Goal: Transaction & Acquisition: Purchase product/service

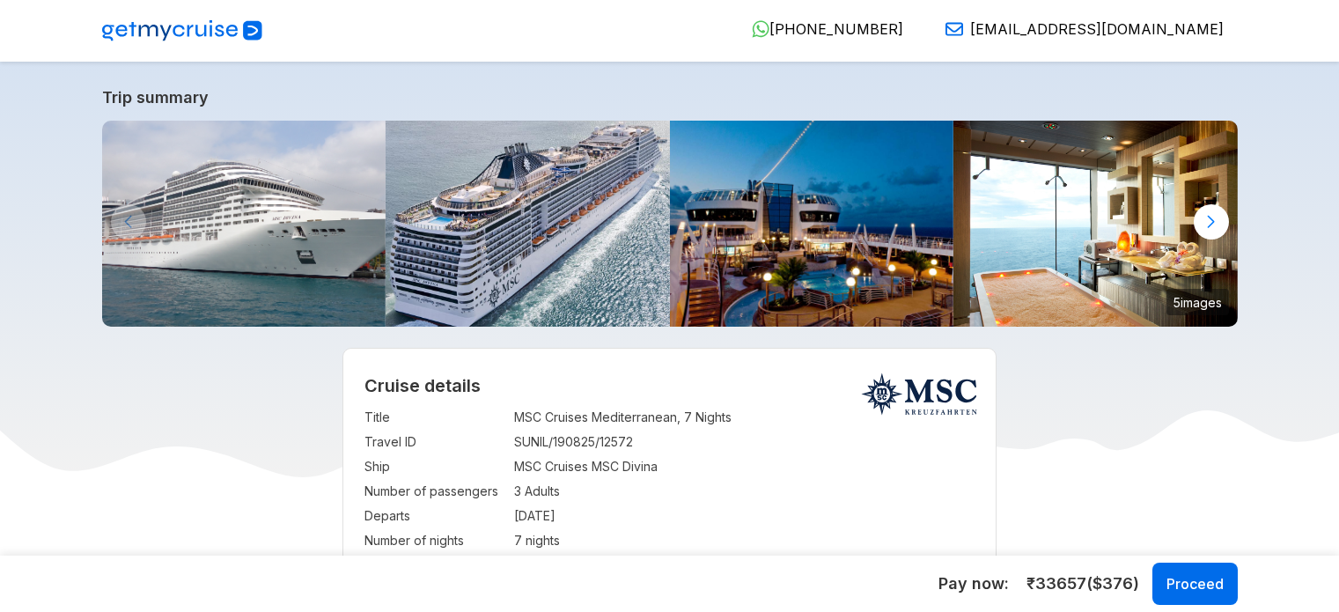
select select "**"
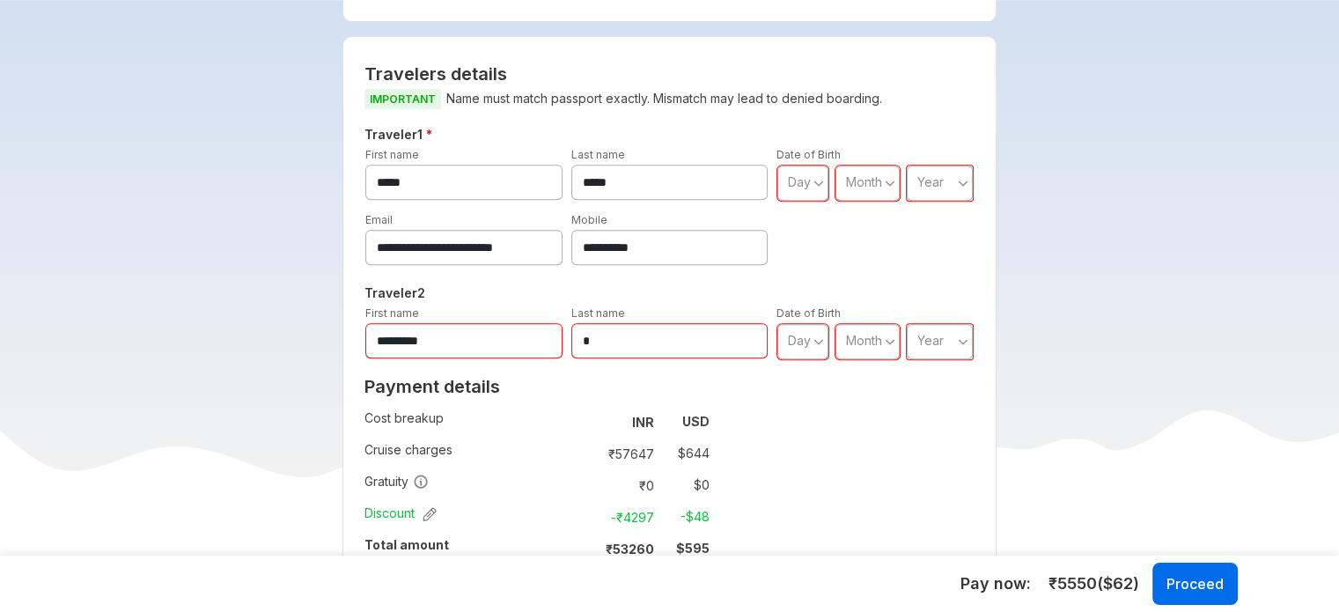
scroll to position [264, 0]
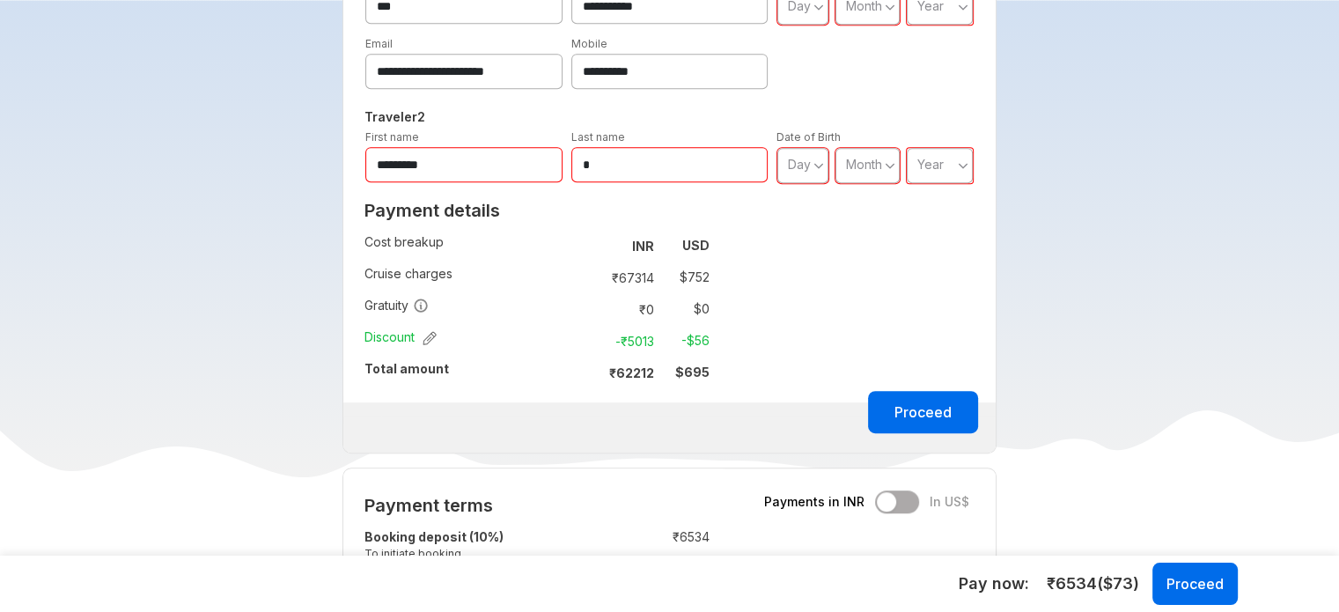
scroll to position [528, 0]
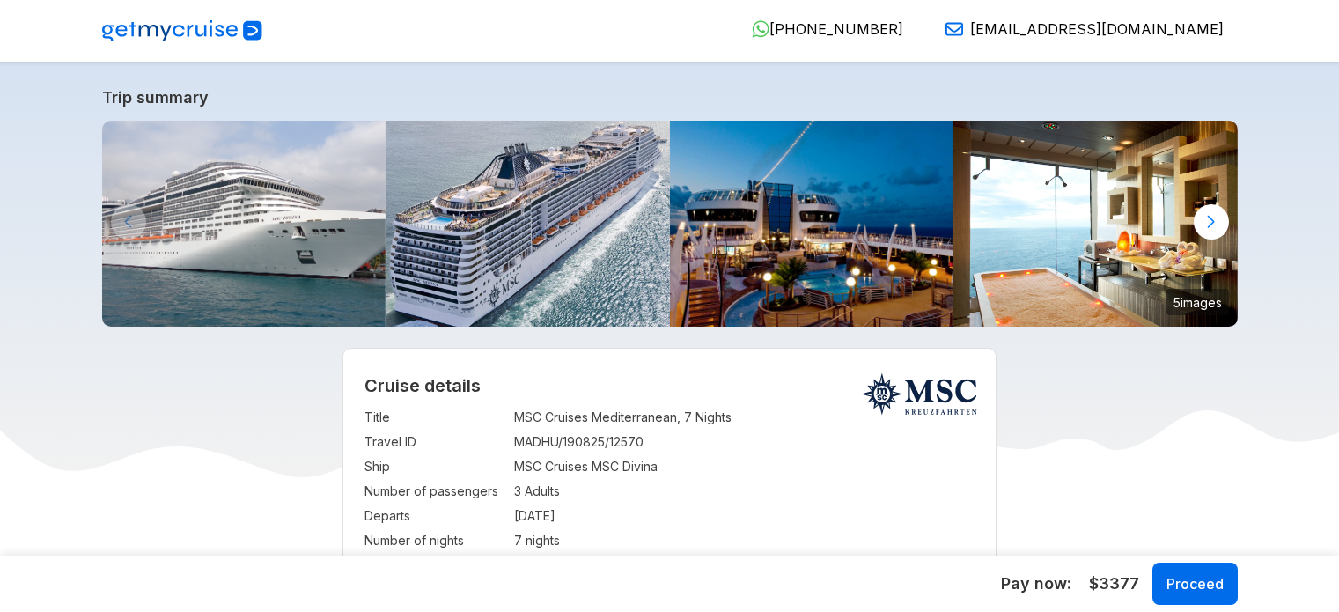
select select "**"
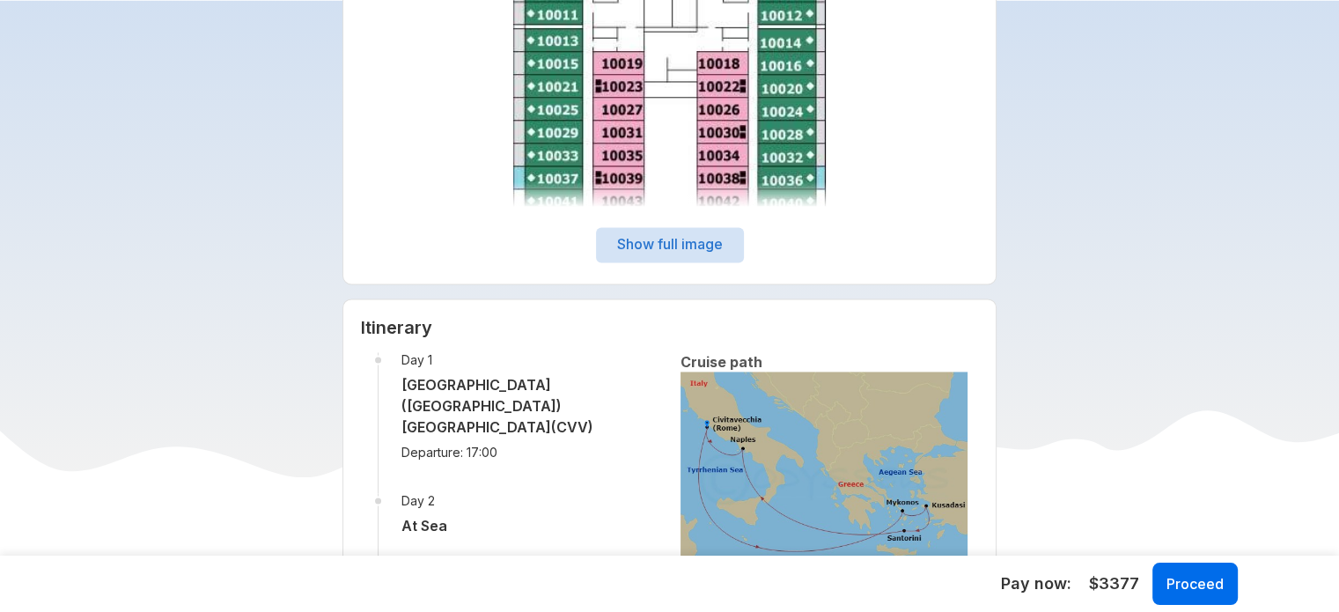
scroll to position [2642, 0]
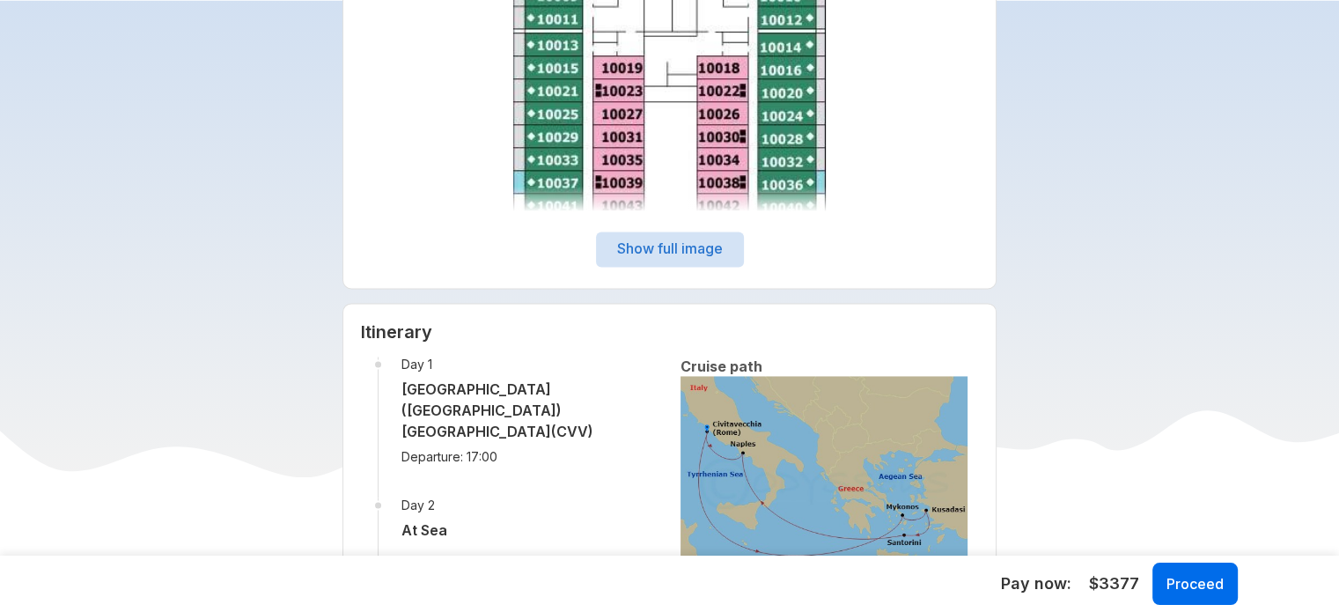
click at [661, 246] on button "Show full image" at bounding box center [670, 249] width 148 height 35
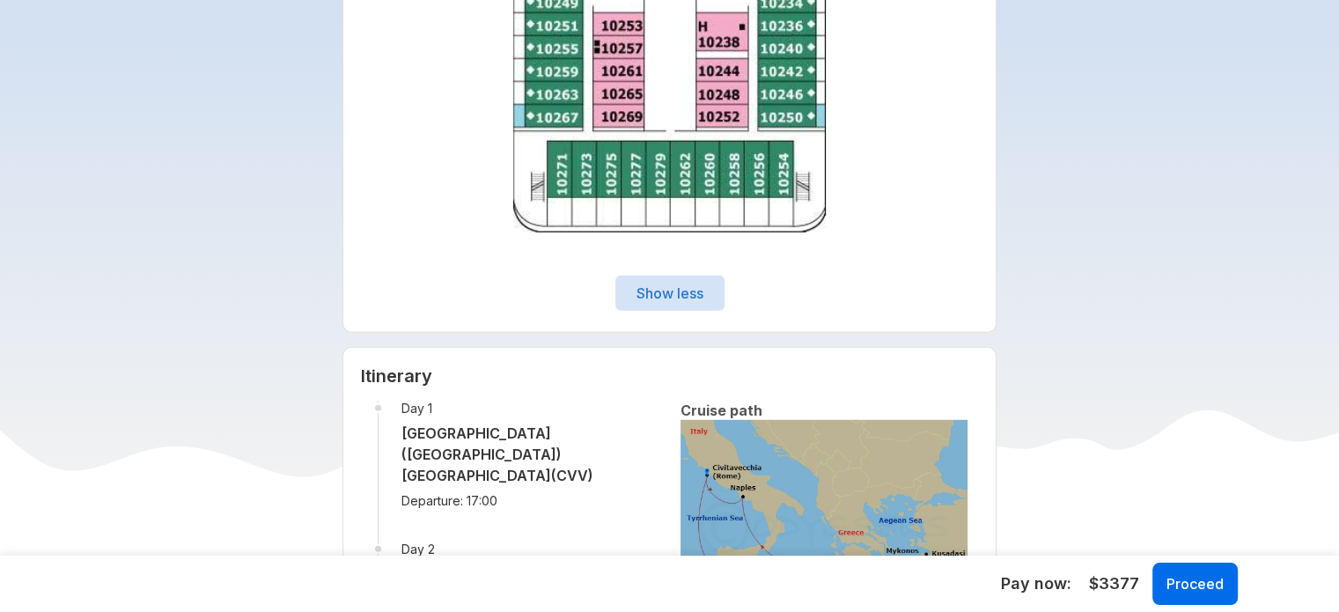
scroll to position [4755, 0]
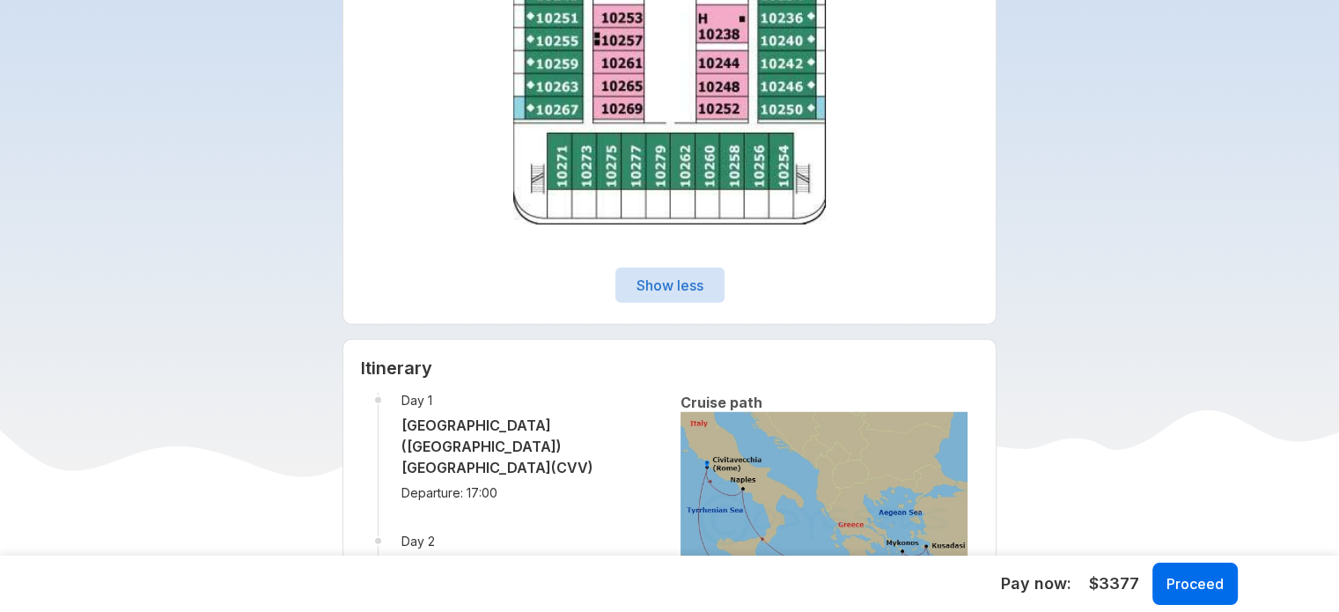
click at [715, 282] on button "Show less" at bounding box center [669, 285] width 109 height 35
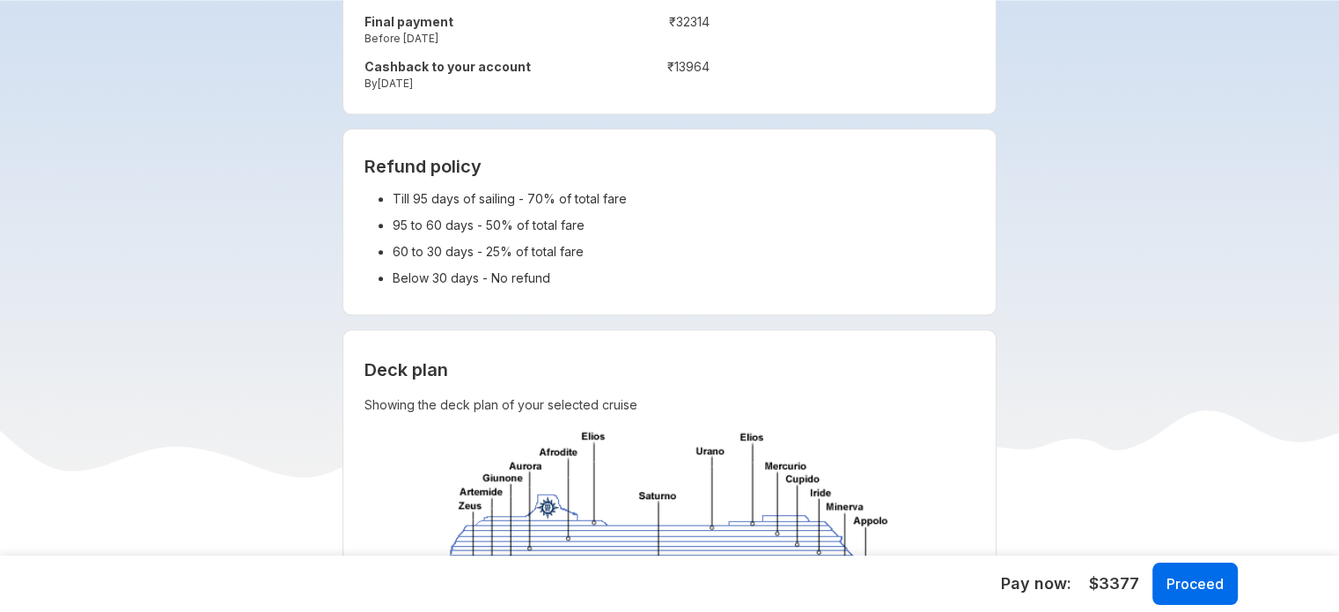
scroll to position [1585, 0]
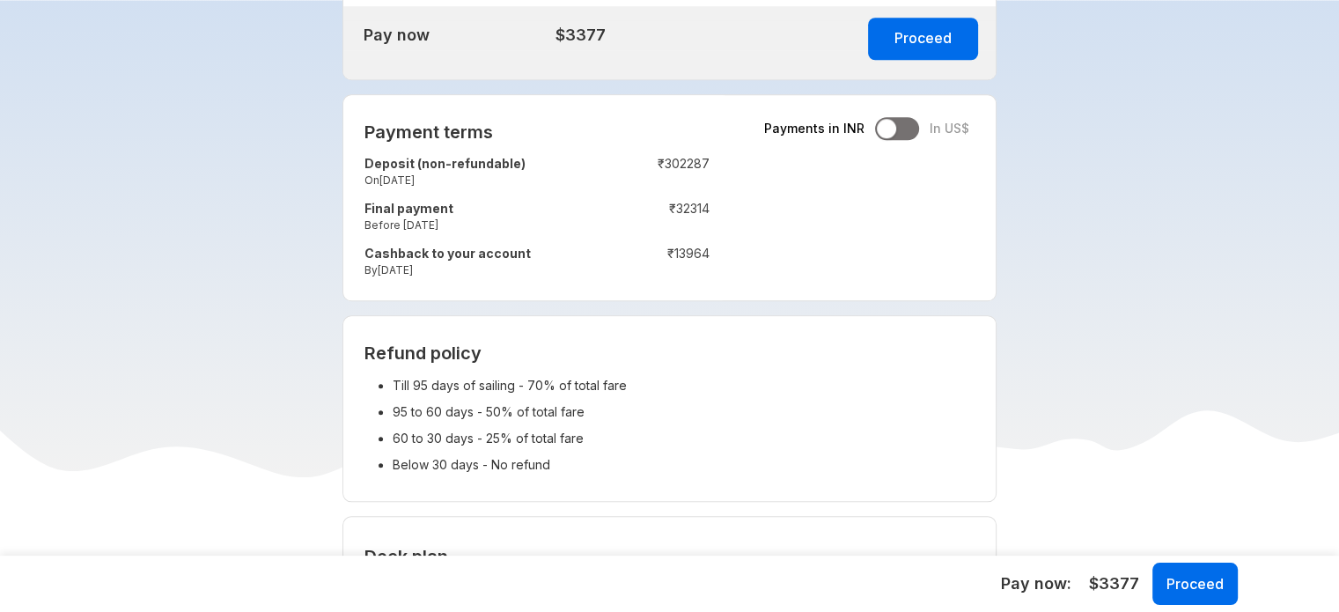
drag, startPoint x: 361, startPoint y: 162, endPoint x: 477, endPoint y: 189, distance: 119.4
click at [477, 189] on div "Payment terms Payments in INR In US$ Deposit (non-refundable) On [DATE] : ₹ 302…" at bounding box center [536, 197] width 387 height 205
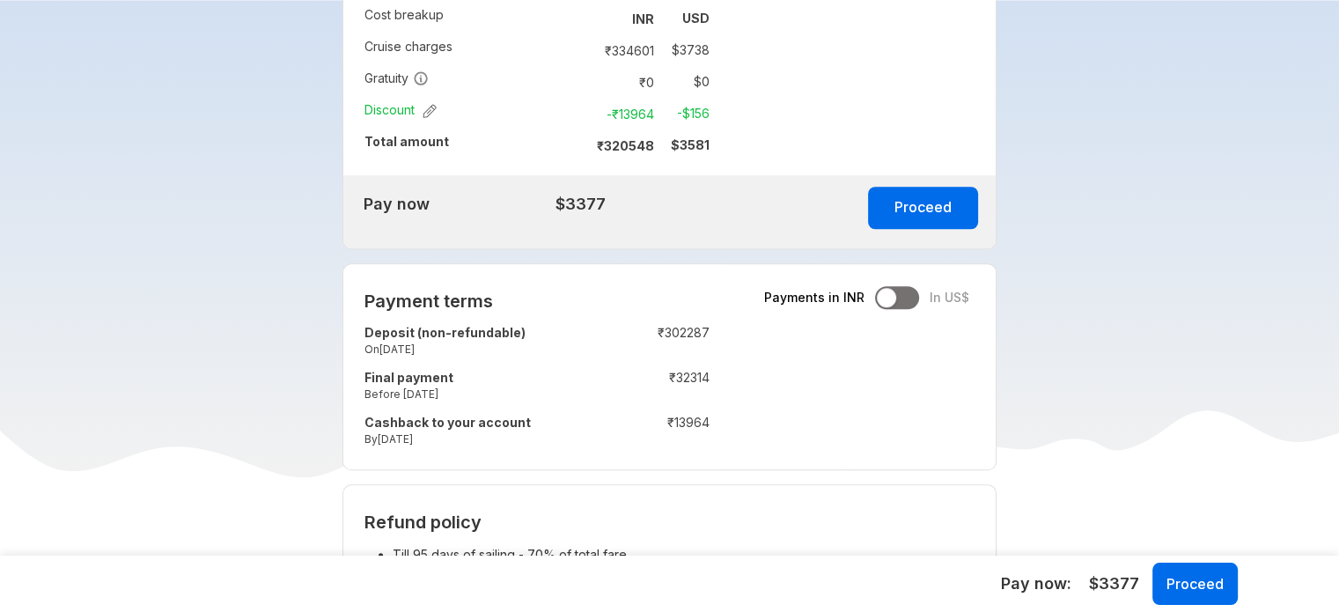
scroll to position [1409, 0]
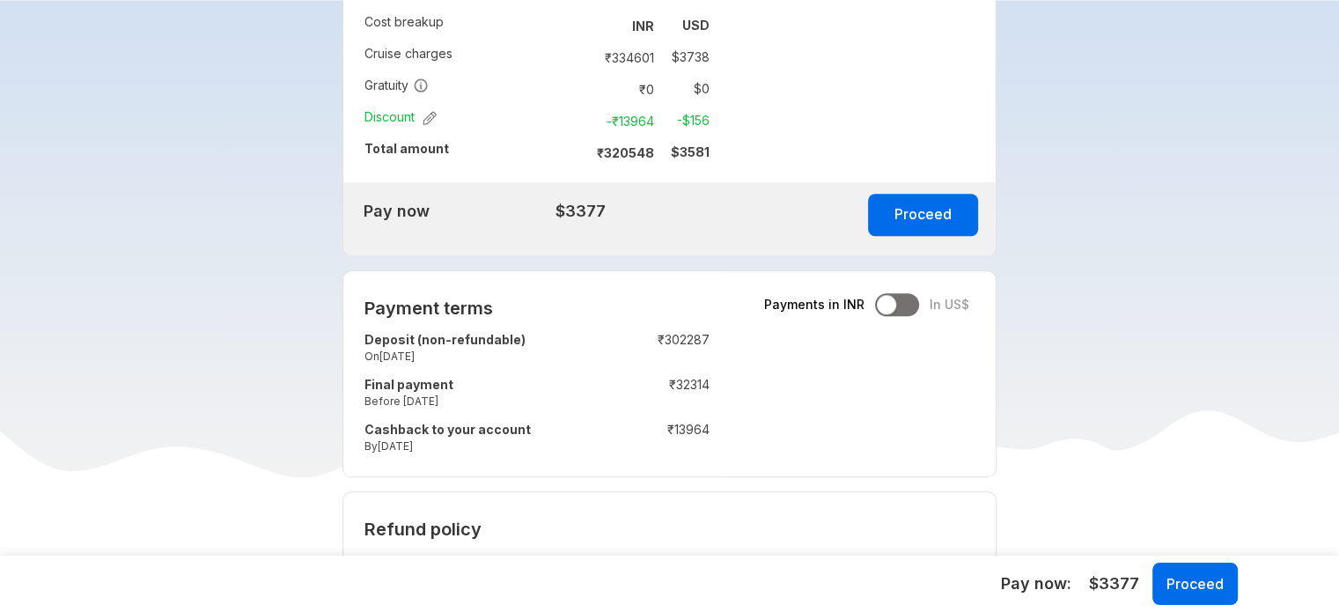
click at [549, 281] on div "Payment terms Payments in INR In US$ Deposit (non-refundable) On [DATE] : ₹ 302…" at bounding box center [536, 373] width 387 height 205
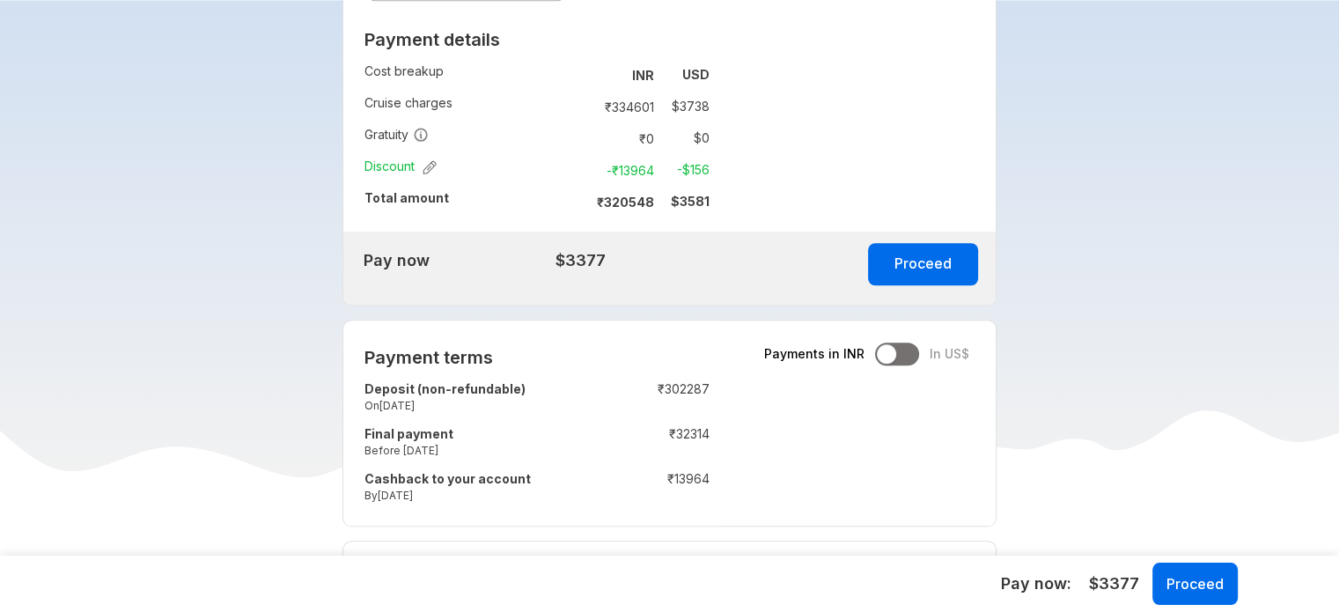
scroll to position [1321, 0]
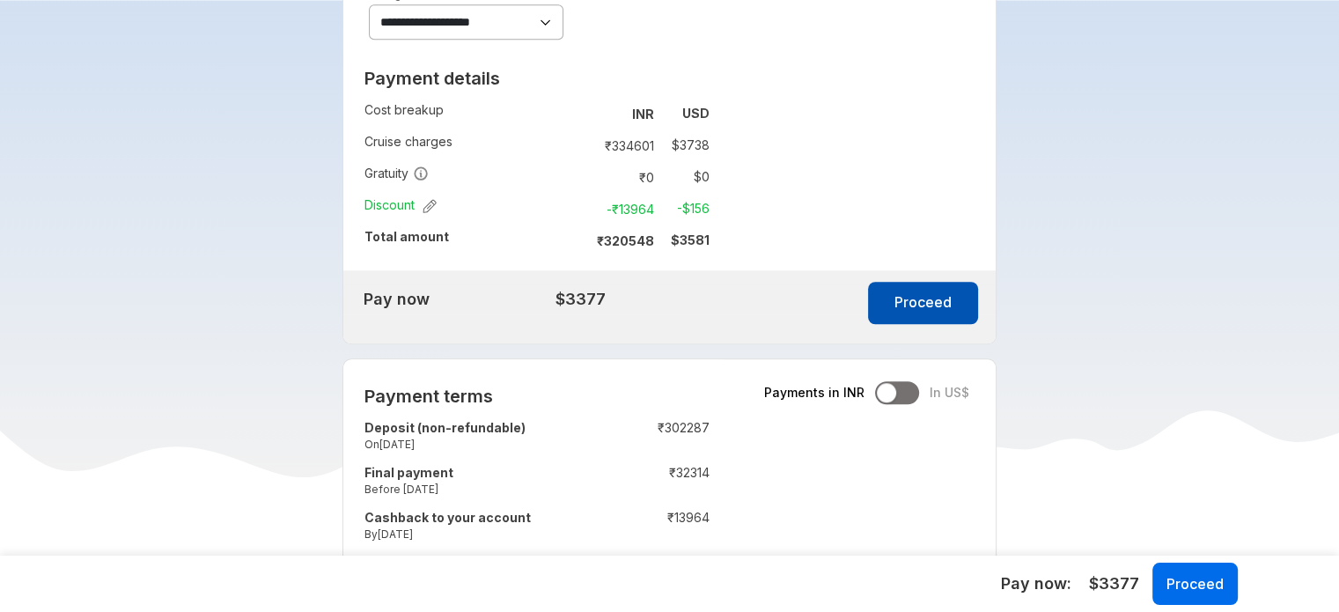
click at [895, 312] on button "Proceed" at bounding box center [923, 303] width 110 height 42
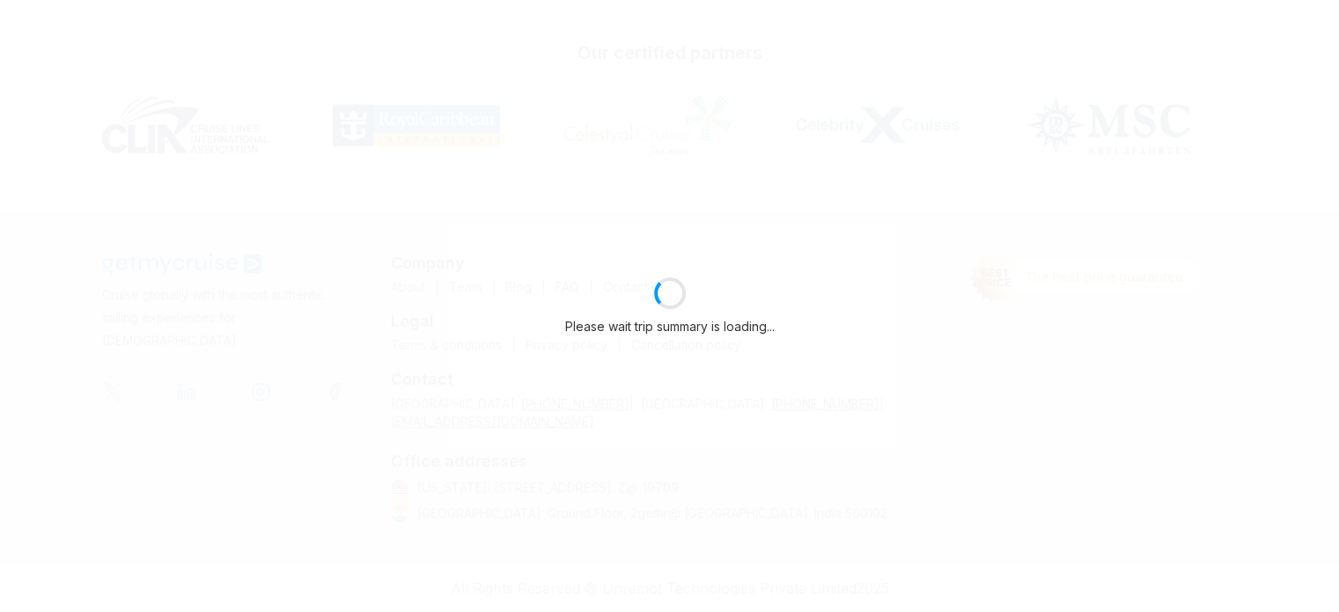
select select "**"
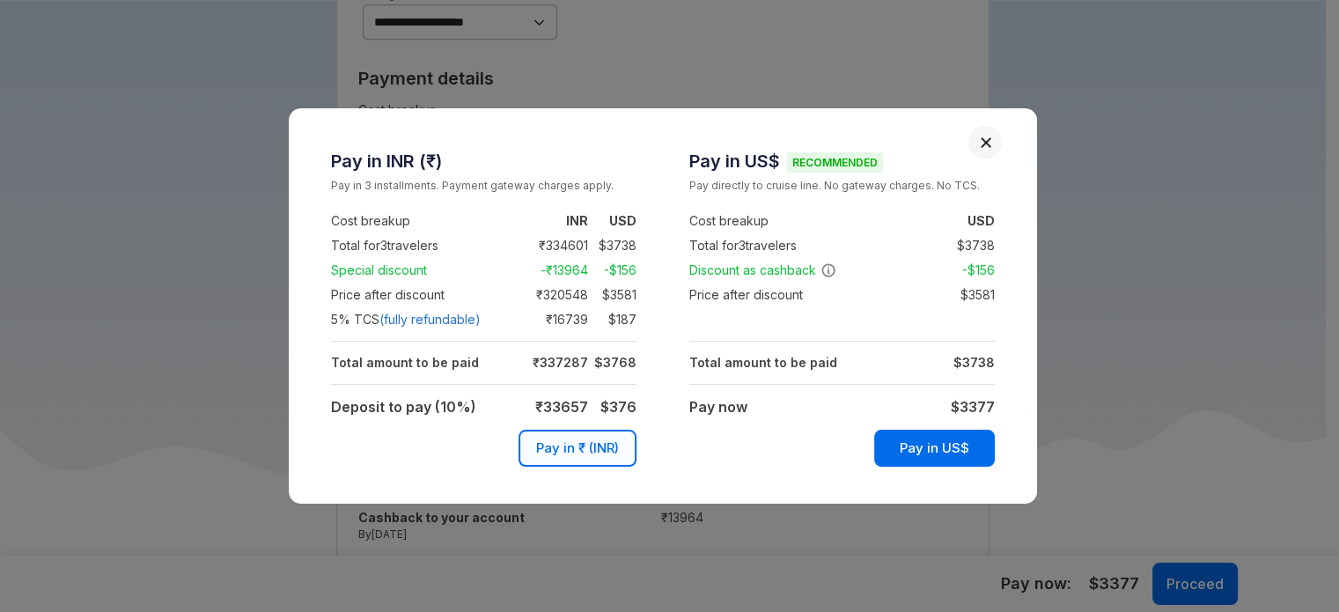
click at [990, 144] on button "Close" at bounding box center [986, 142] width 12 height 12
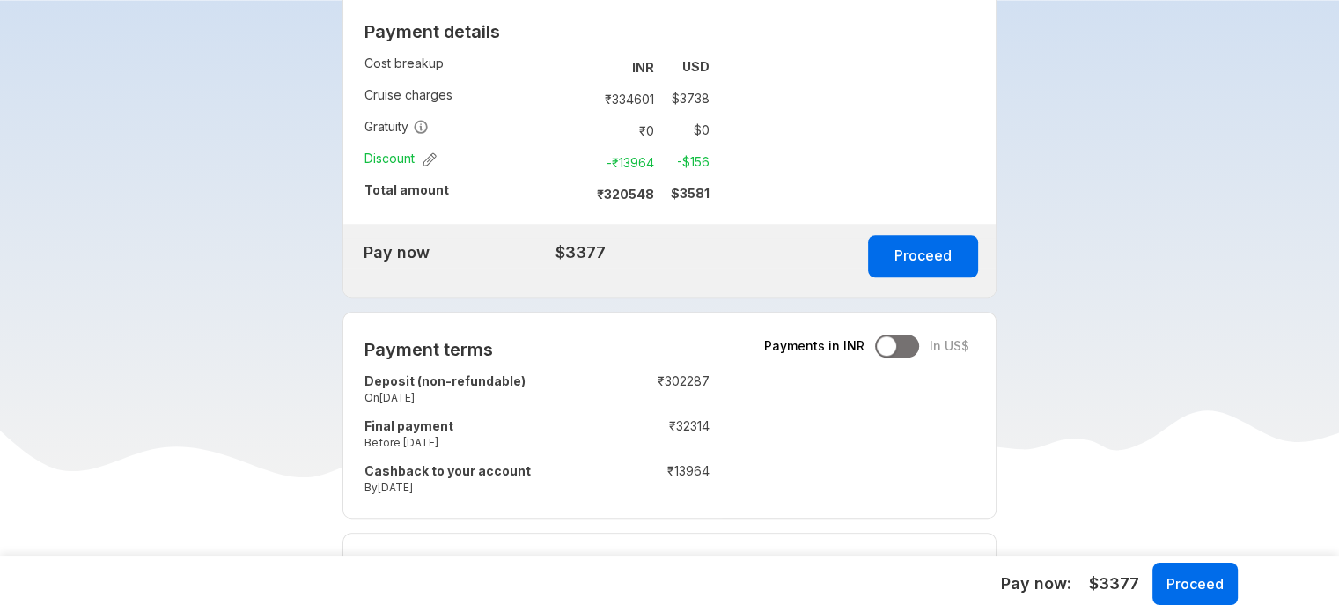
scroll to position [1497, 0]
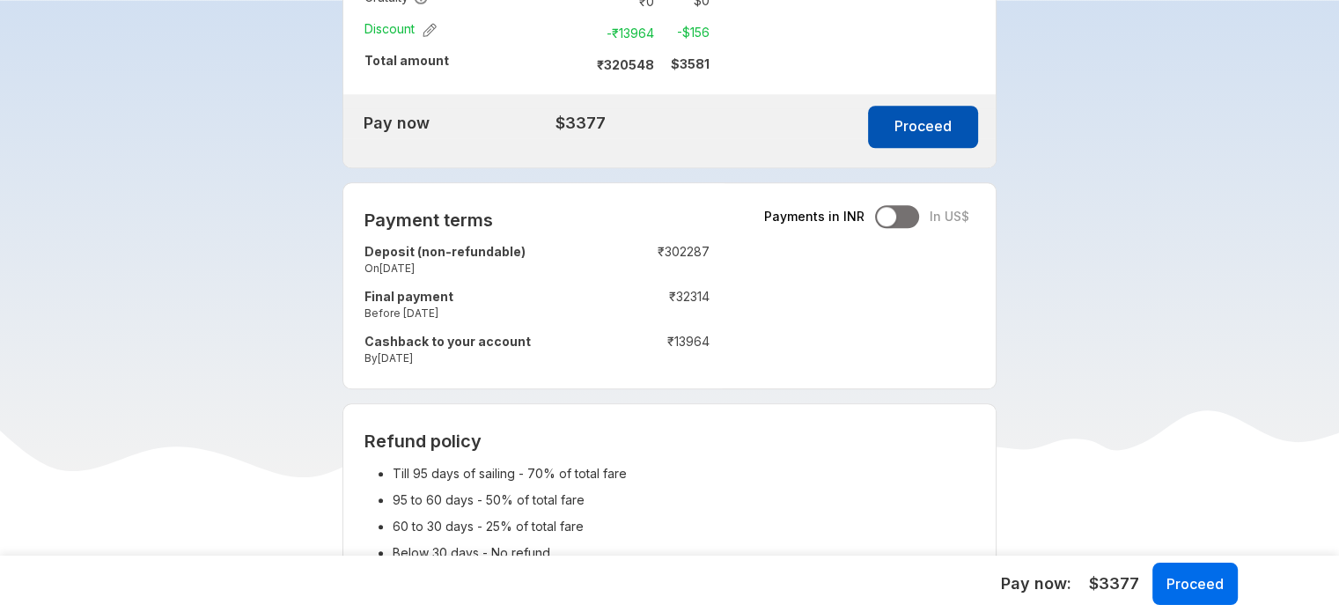
click at [921, 129] on button "Proceed" at bounding box center [923, 127] width 110 height 42
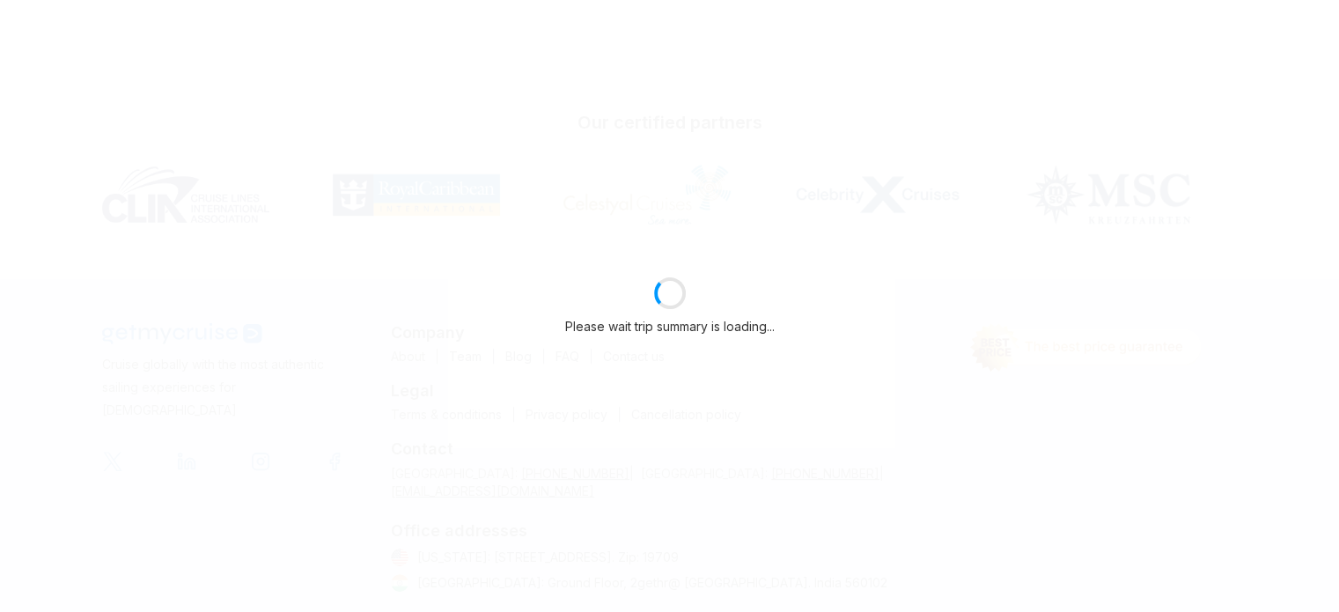
select select "**"
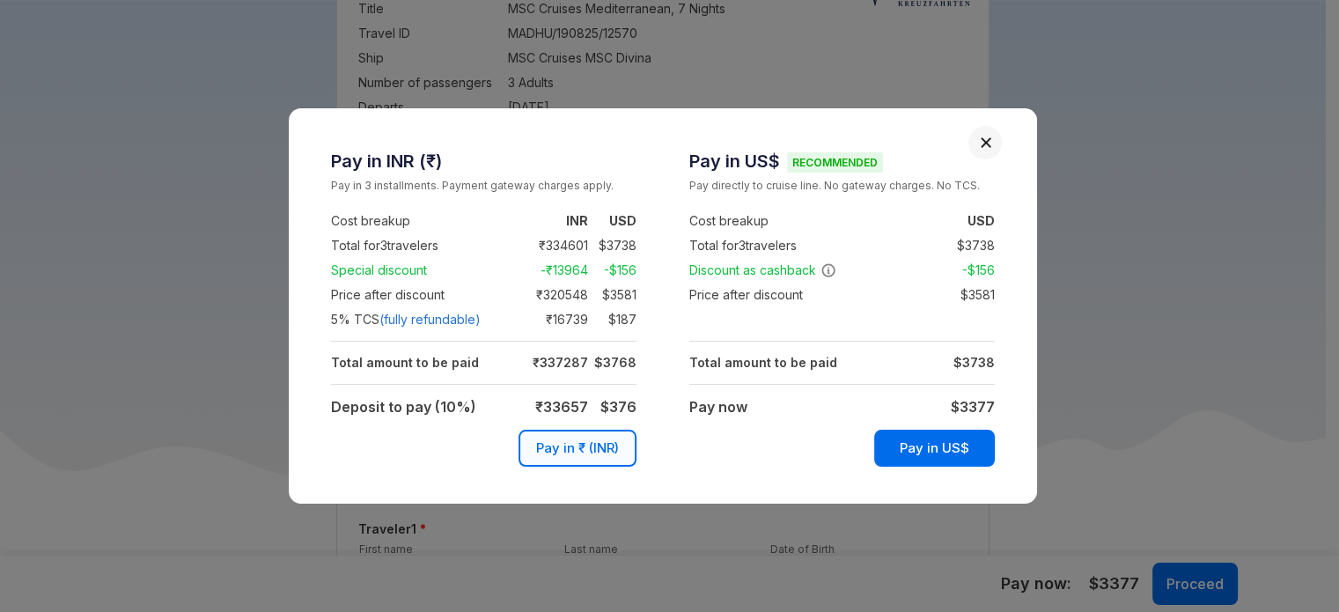
scroll to position [1497, 0]
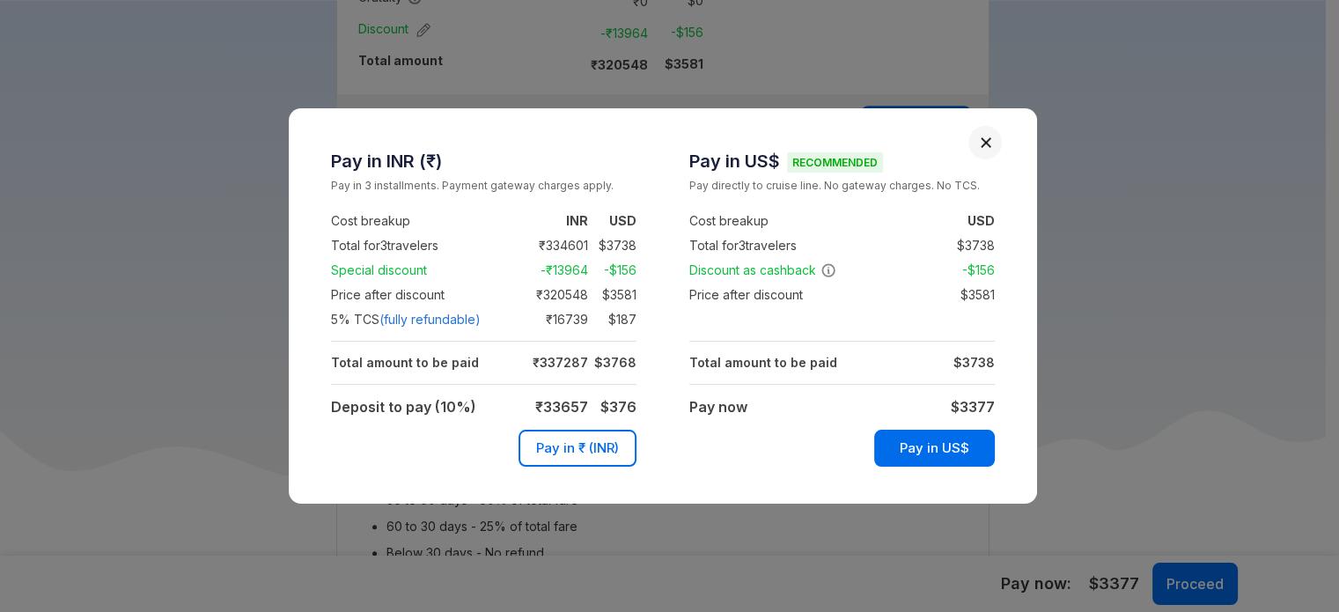
click at [599, 449] on button "Pay in ₹ (INR)" at bounding box center [578, 448] width 118 height 37
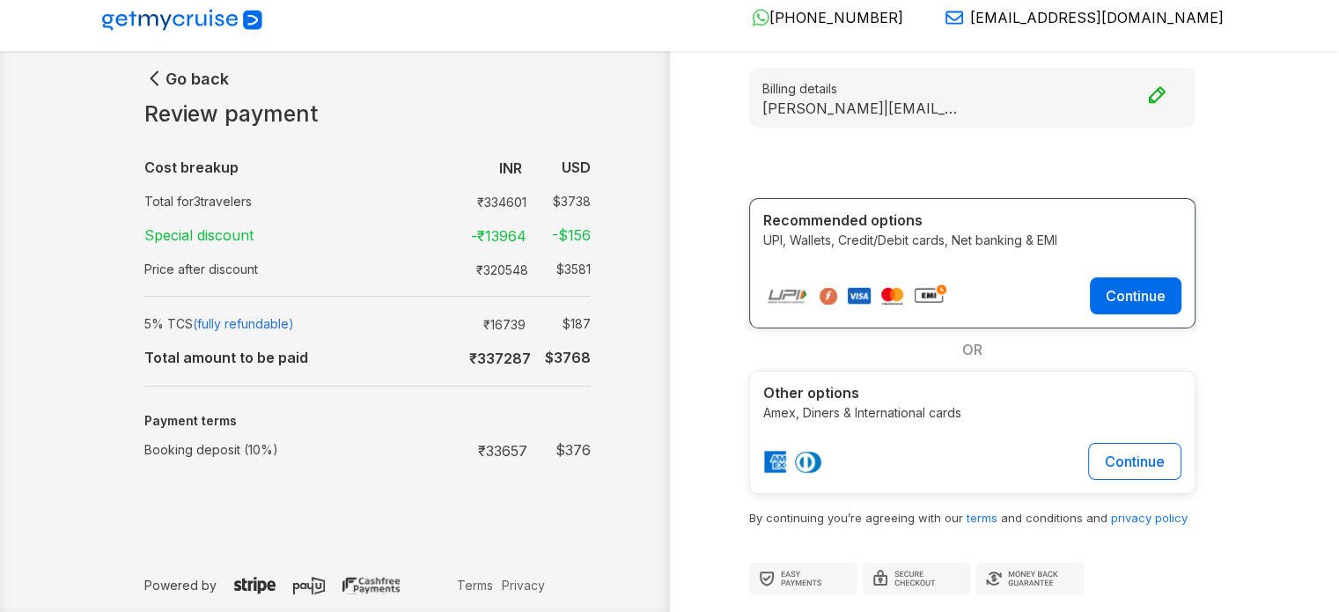
scroll to position [14, 0]
